Goal: Task Accomplishment & Management: Use online tool/utility

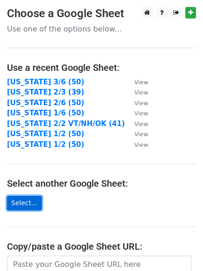
click at [28, 203] on link "Select..." at bounding box center [24, 203] width 35 height 14
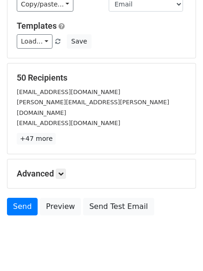
scroll to position [89, 0]
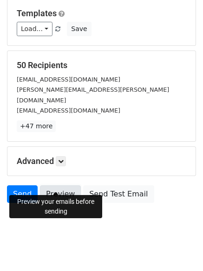
click at [66, 185] on link "Preview" at bounding box center [60, 194] width 41 height 18
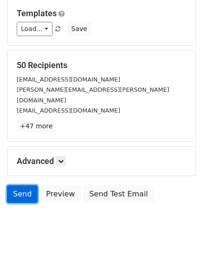
click at [19, 185] on link "Send" at bounding box center [22, 194] width 31 height 18
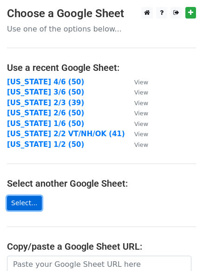
click at [25, 197] on link "Select..." at bounding box center [24, 203] width 35 height 14
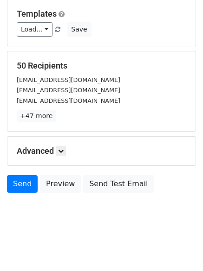
scroll to position [89, 0]
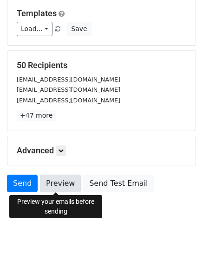
click at [59, 191] on link "Preview" at bounding box center [60, 184] width 41 height 18
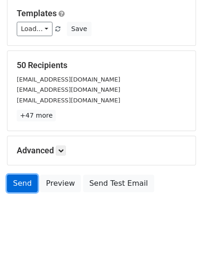
click at [15, 187] on link "Send" at bounding box center [22, 184] width 31 height 18
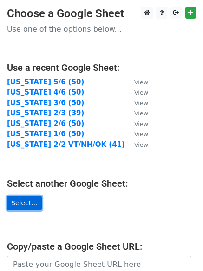
click at [23, 203] on link "Select..." at bounding box center [24, 203] width 35 height 14
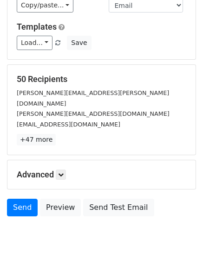
scroll to position [89, 0]
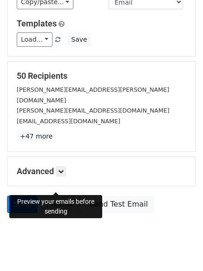
click at [65, 196] on link "Preview" at bounding box center [60, 205] width 41 height 18
click at [23, 196] on link "Send" at bounding box center [22, 205] width 31 height 18
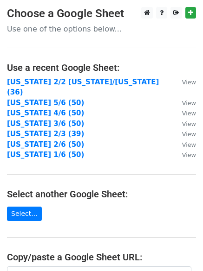
click at [183, 197] on main "Choose a Google Sheet Use one of the options below... Use a recent Google Sheet…" at bounding box center [101, 187] width 203 height 361
click at [172, 189] on h4 "Select another Google Sheet:" at bounding box center [101, 194] width 189 height 11
click at [157, 205] on main "Choose a Google Sheet Use one of the options below... Use a recent Google Sheet…" at bounding box center [101, 187] width 203 height 361
click at [29, 207] on link "Select..." at bounding box center [24, 214] width 35 height 14
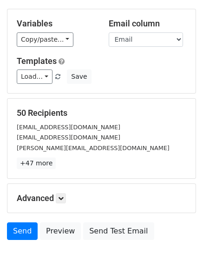
scroll to position [89, 0]
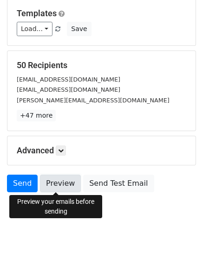
click at [70, 184] on link "Preview" at bounding box center [60, 184] width 41 height 18
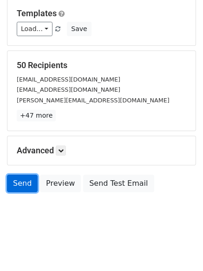
click at [20, 184] on link "Send" at bounding box center [22, 184] width 31 height 18
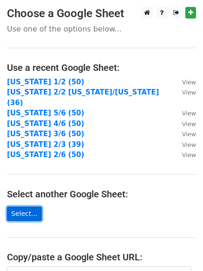
click at [34, 207] on link "Select..." at bounding box center [24, 214] width 35 height 14
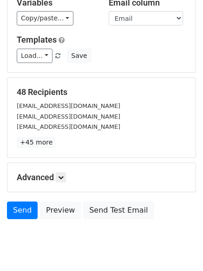
scroll to position [89, 0]
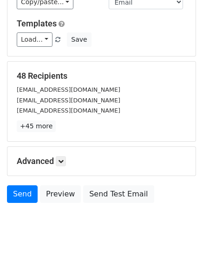
click at [57, 156] on h5 "Advanced" at bounding box center [101, 161] width 169 height 10
click at [63, 159] on icon at bounding box center [61, 162] width 6 height 6
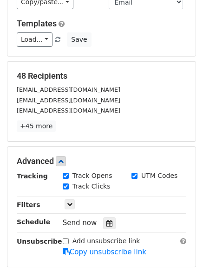
click at [134, 173] on input "UTM Codes" at bounding box center [134, 176] width 6 height 6
checkbox input "false"
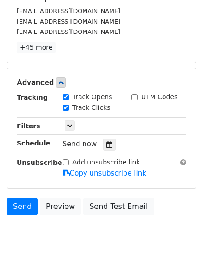
scroll to position [180, 0]
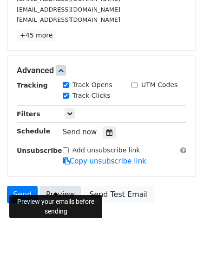
click at [55, 186] on link "Preview" at bounding box center [60, 195] width 41 height 18
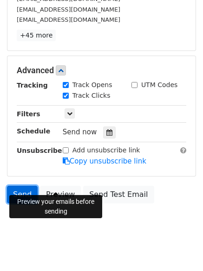
click at [21, 187] on link "Send" at bounding box center [22, 195] width 31 height 18
